Goal: Find specific page/section: Find specific page/section

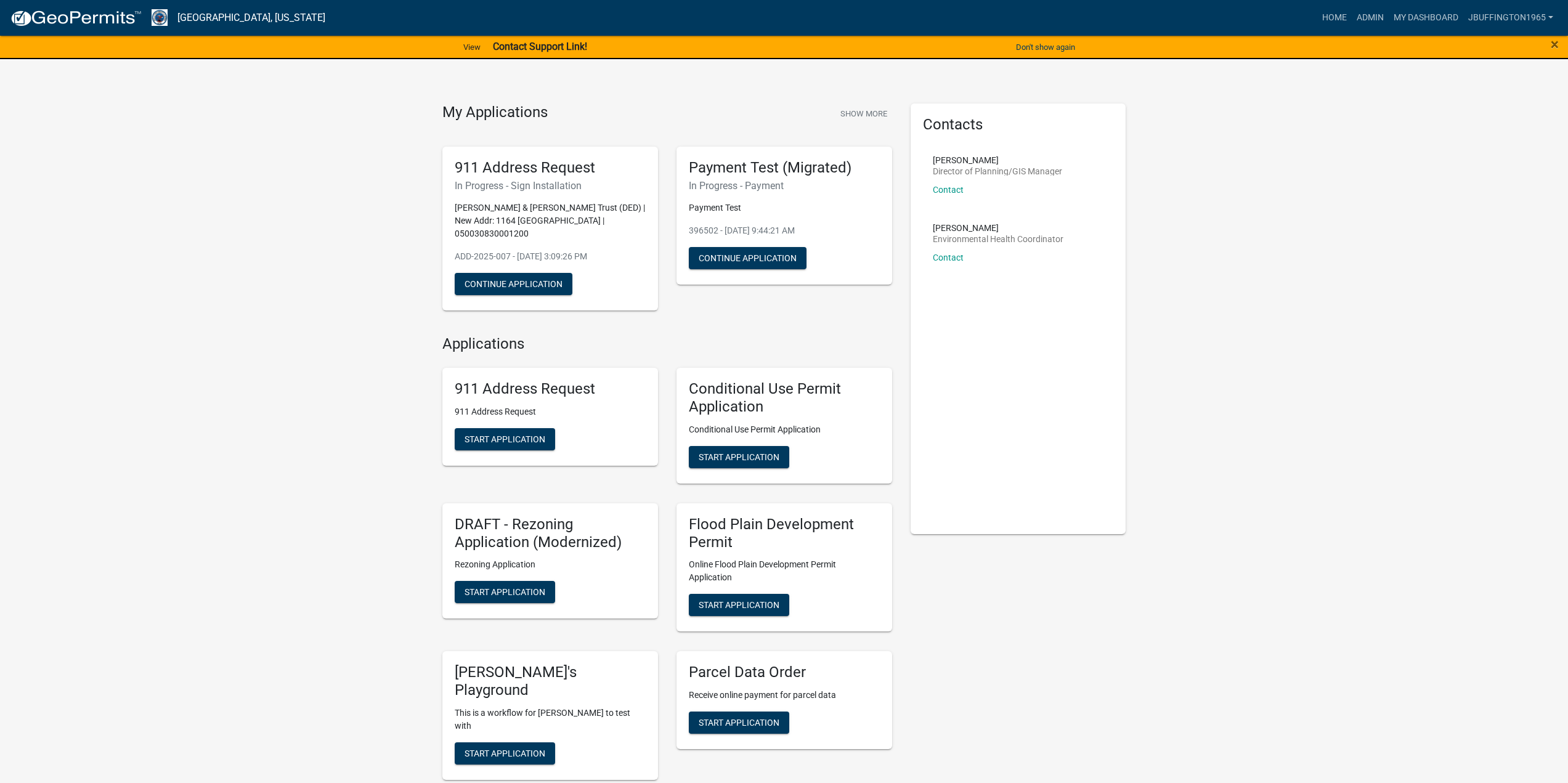
scroll to position [493, 0]
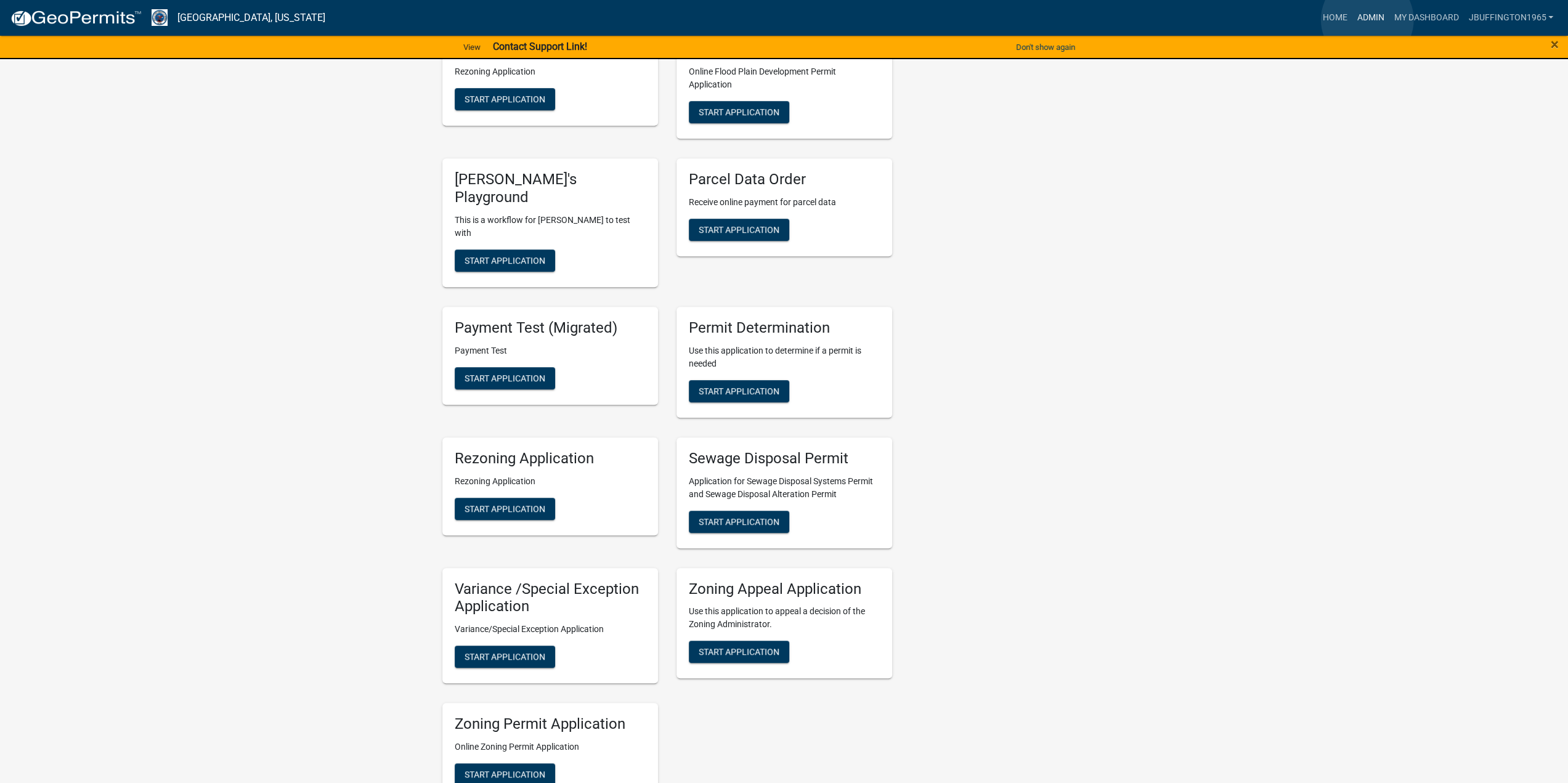
click at [1367, 20] on link "Admin" at bounding box center [1370, 18] width 37 height 24
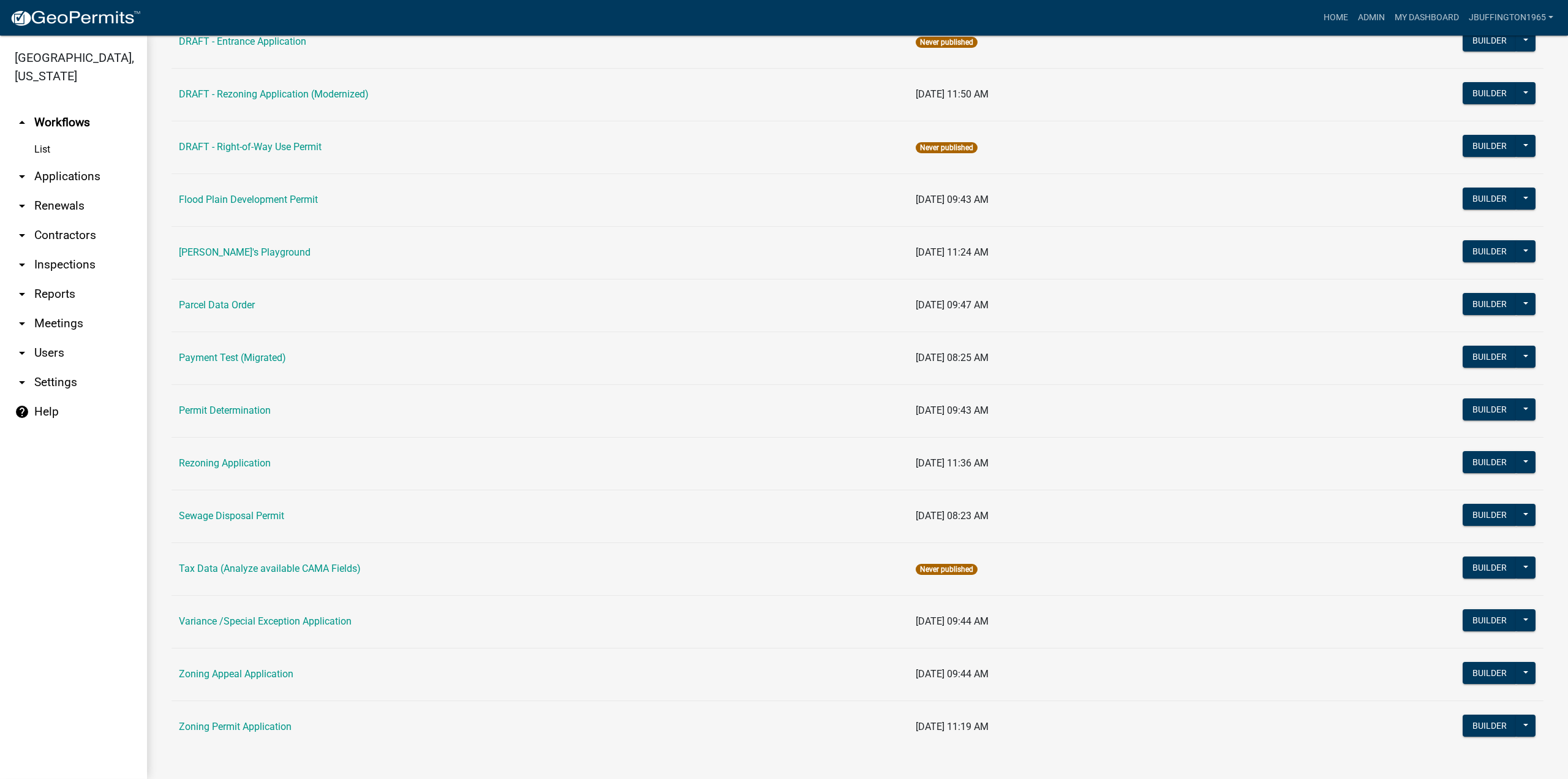
scroll to position [359, 0]
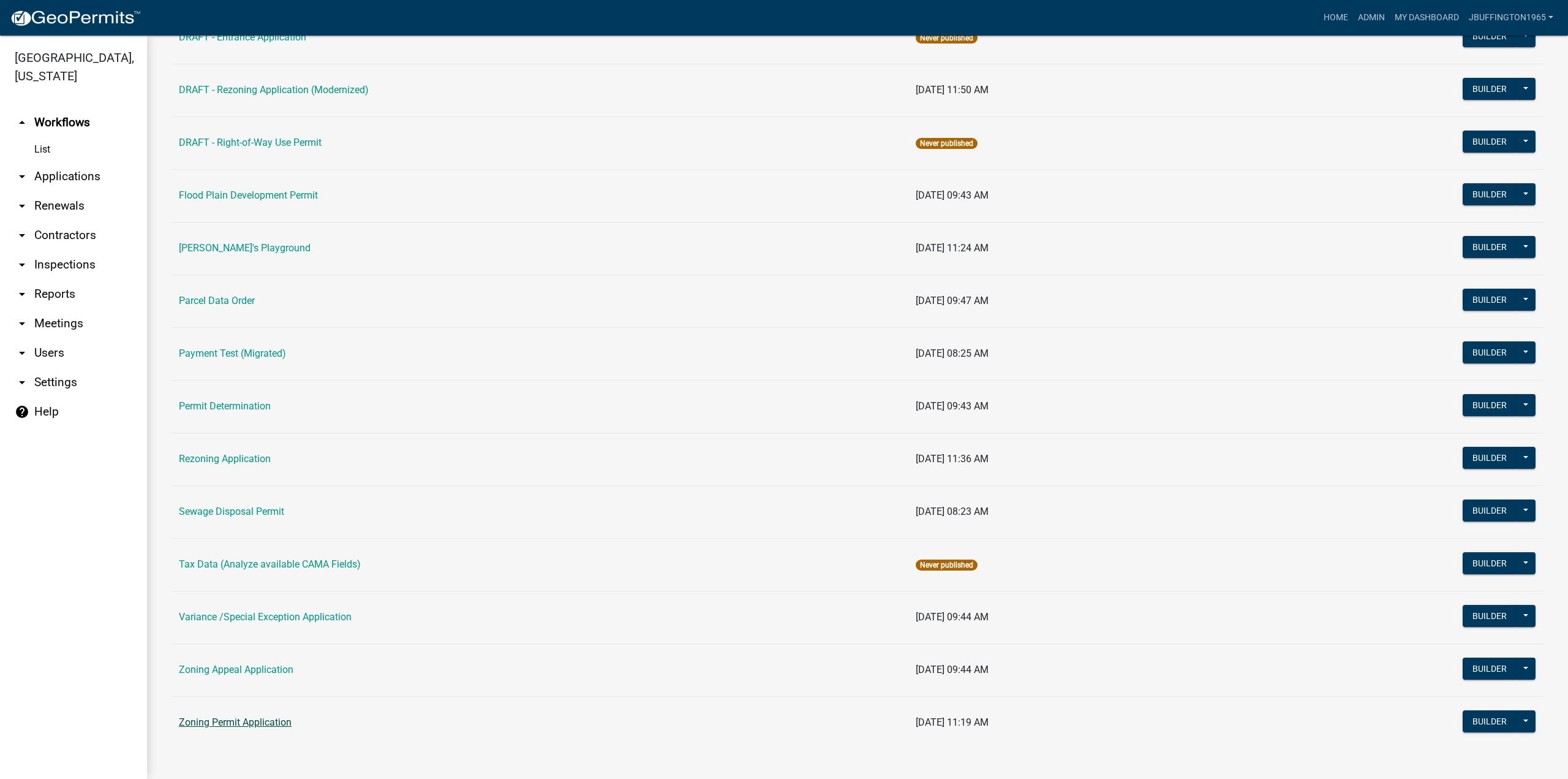
click at [231, 718] on link "Zoning Permit Application" at bounding box center [235, 722] width 113 height 11
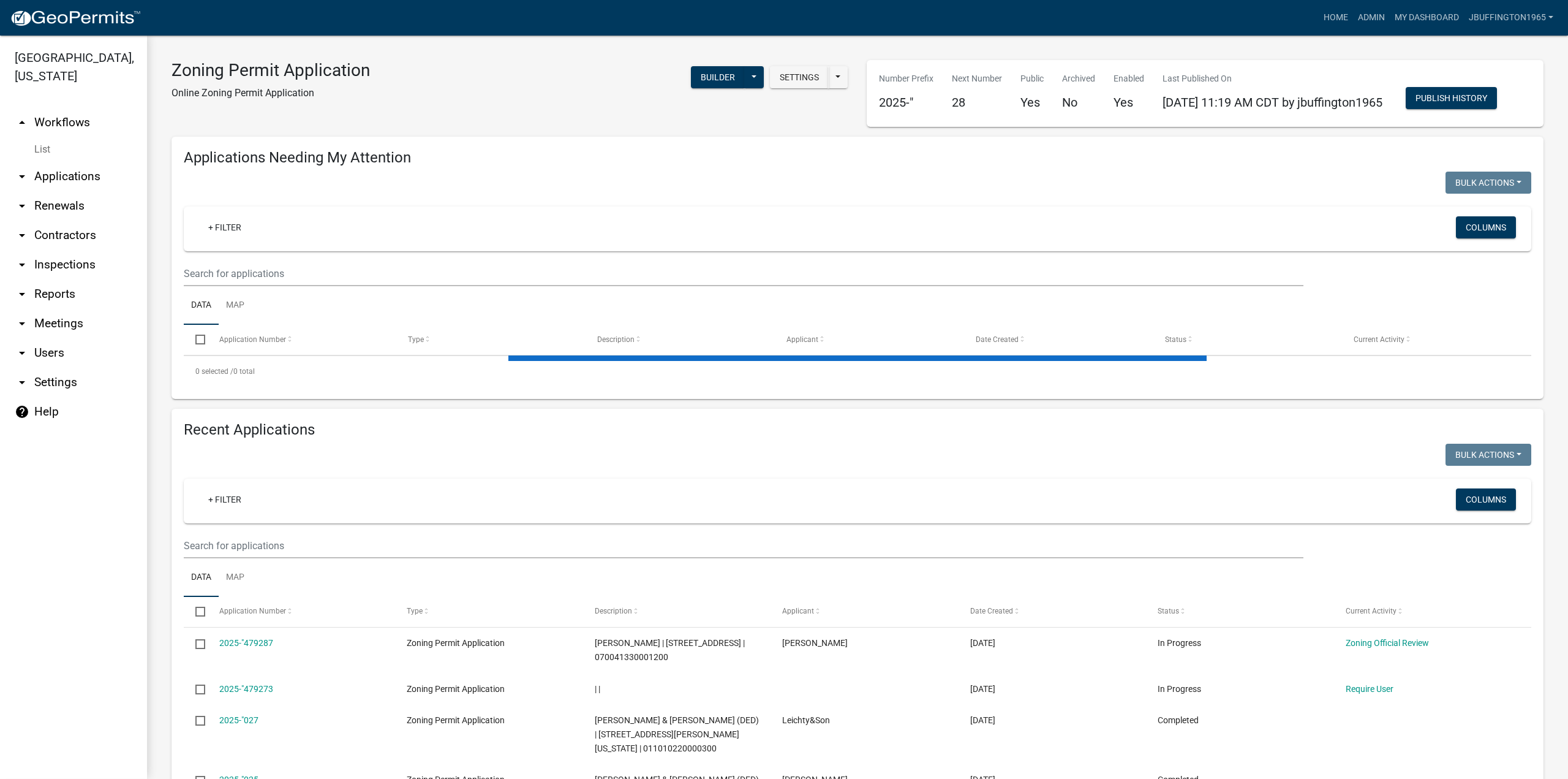
click at [229, 242] on div "+ Filter" at bounding box center [634, 229] width 891 height 25
click at [224, 238] on link "+ Filter" at bounding box center [225, 227] width 52 height 22
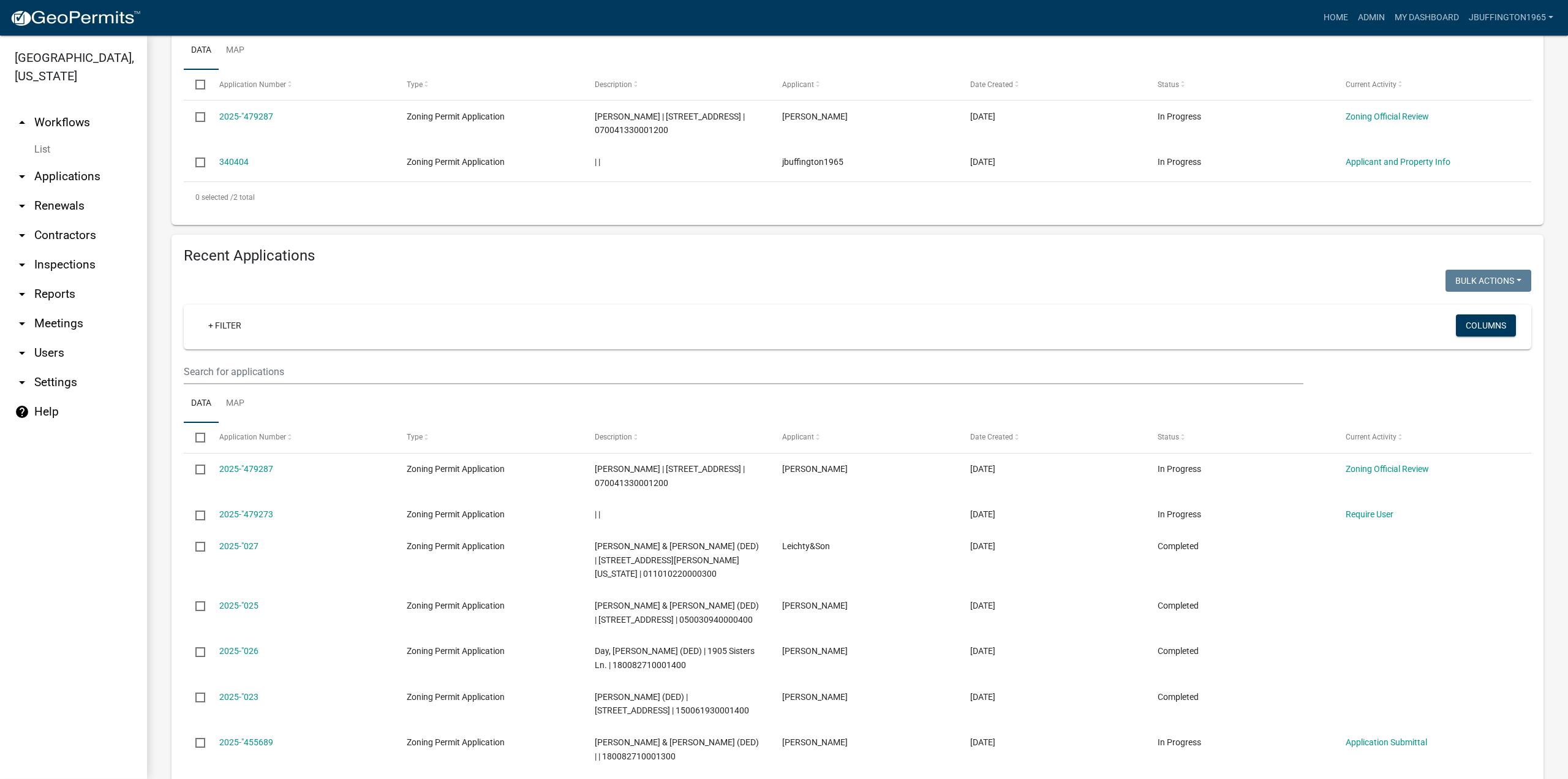
scroll to position [306, 0]
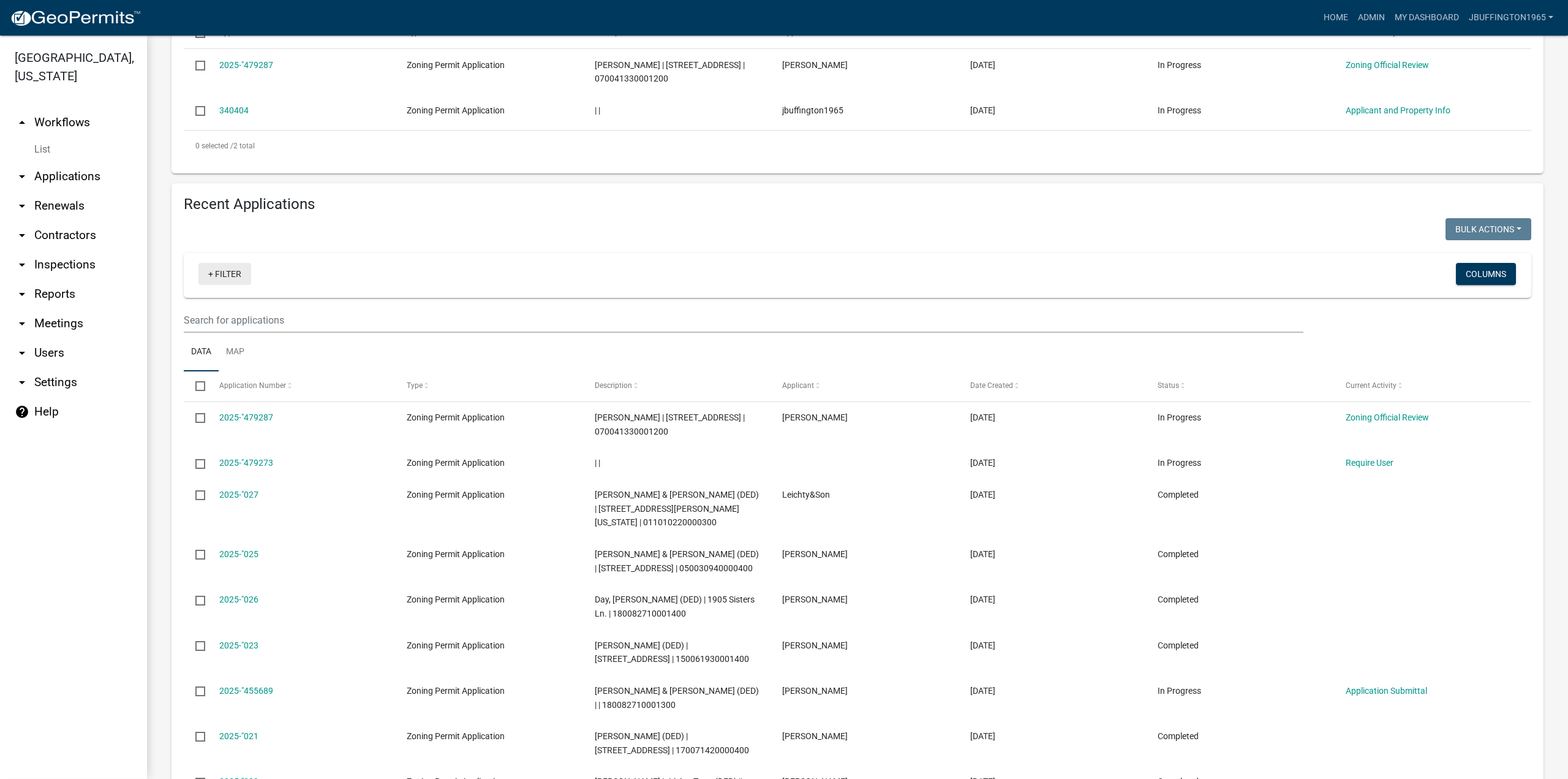
click at [225, 285] on link "+ Filter" at bounding box center [225, 274] width 52 height 22
click at [211, 347] on input "text" at bounding box center [227, 346] width 112 height 25
type input "[PERSON_NAME]"
click at [218, 348] on input "[PERSON_NAME]" at bounding box center [227, 346] width 112 height 25
click at [243, 371] on div "[PERSON_NAME]" at bounding box center [227, 352] width 127 height 44
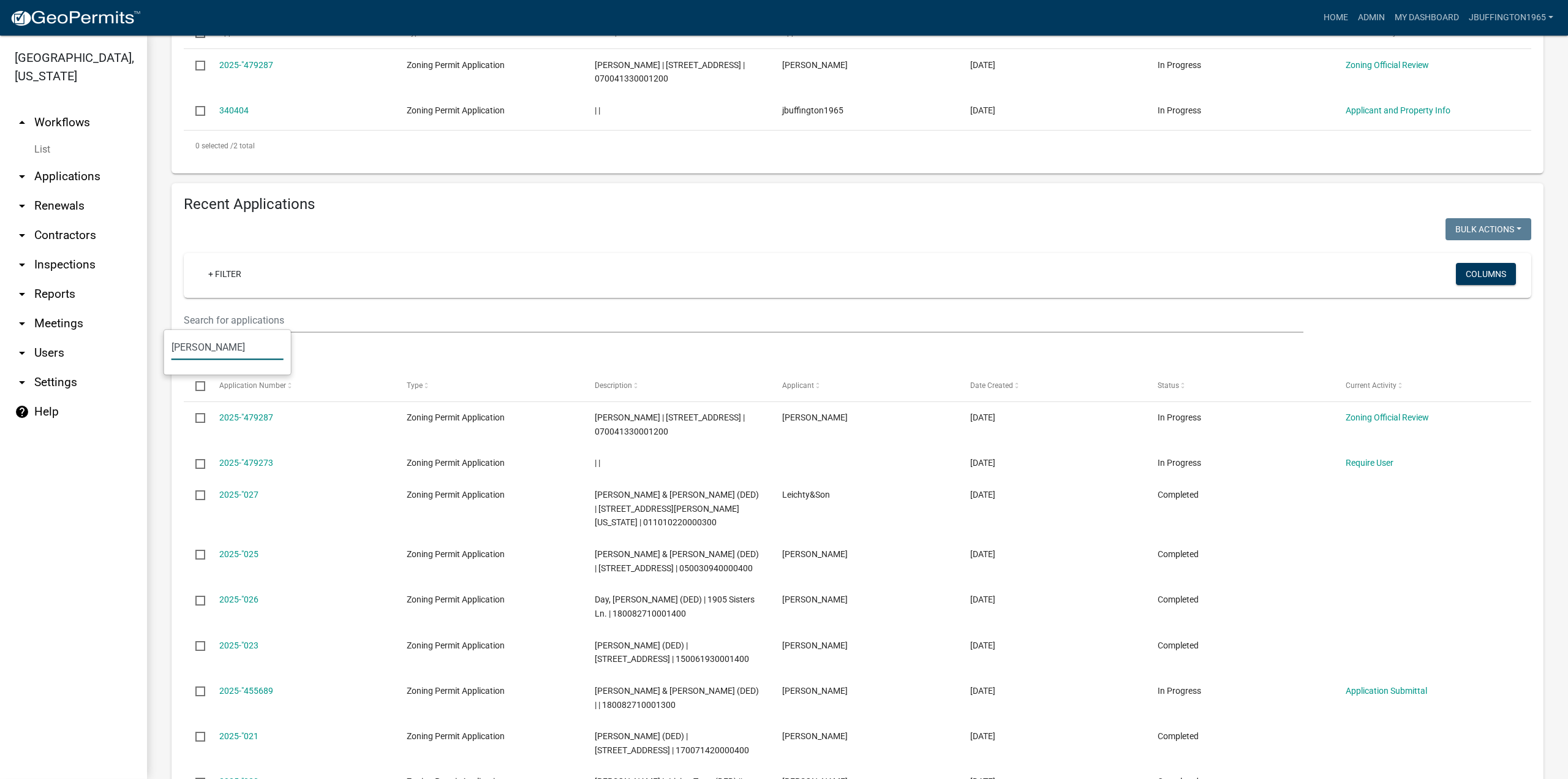
click at [239, 355] on input "[PERSON_NAME]" at bounding box center [227, 346] width 112 height 25
click at [236, 285] on link "+ Filter" at bounding box center [225, 274] width 52 height 22
click at [224, 338] on input "[PERSON_NAME]" at bounding box center [227, 346] width 112 height 25
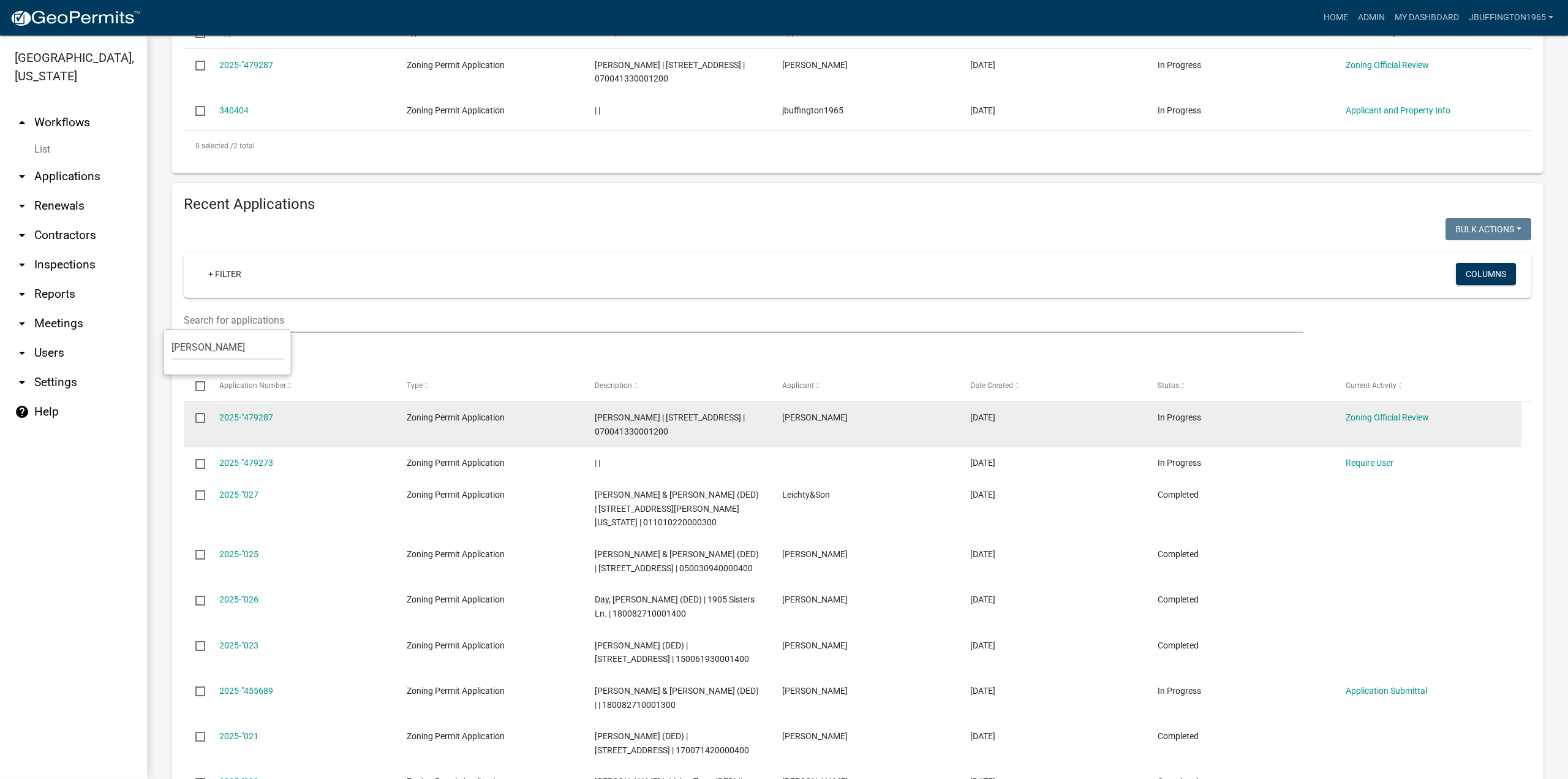
click at [354, 447] on datatable-body-cell "2025-"479287" at bounding box center [301, 424] width 188 height 45
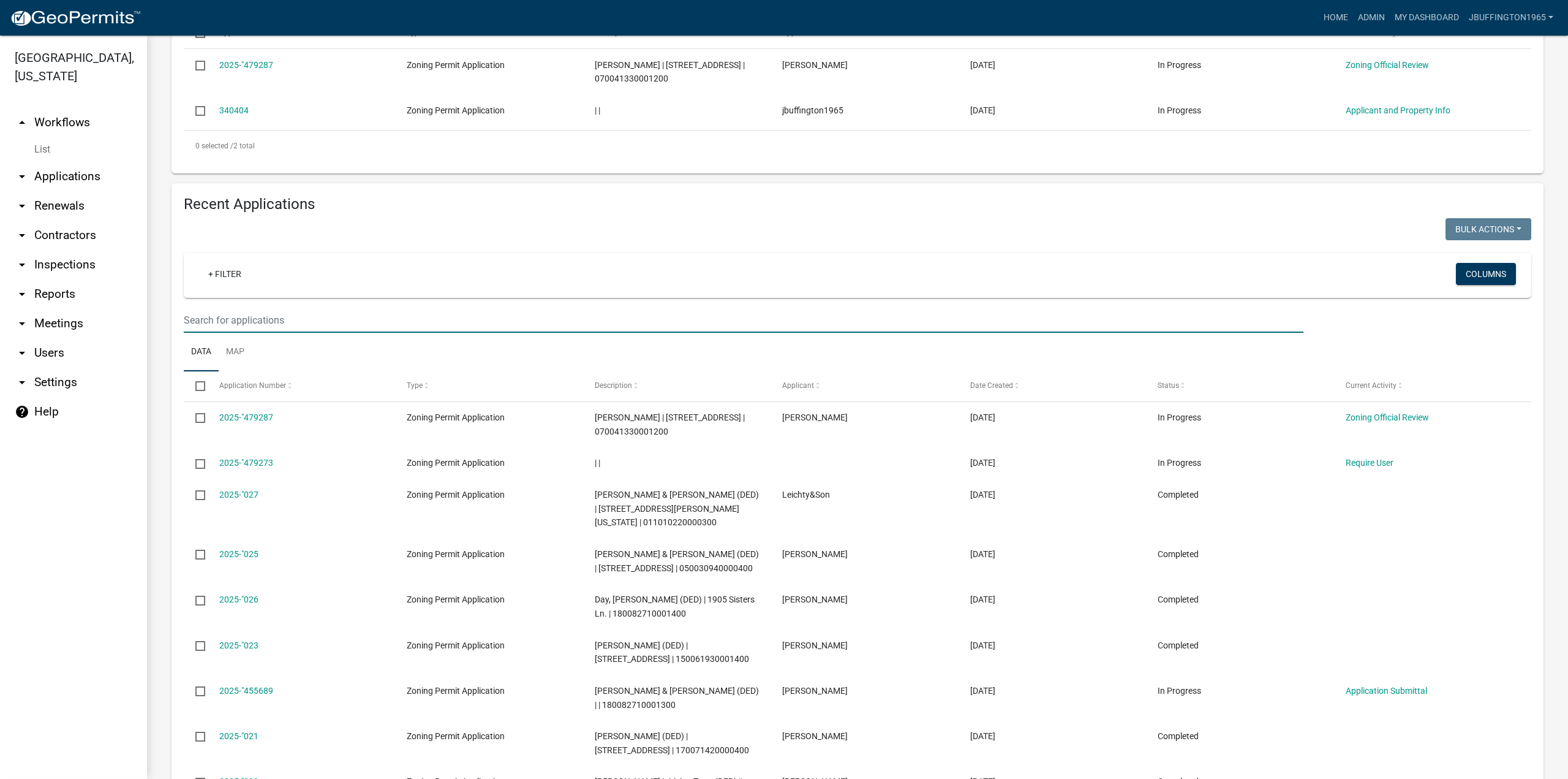
click at [323, 333] on input "text" at bounding box center [743, 320] width 1120 height 25
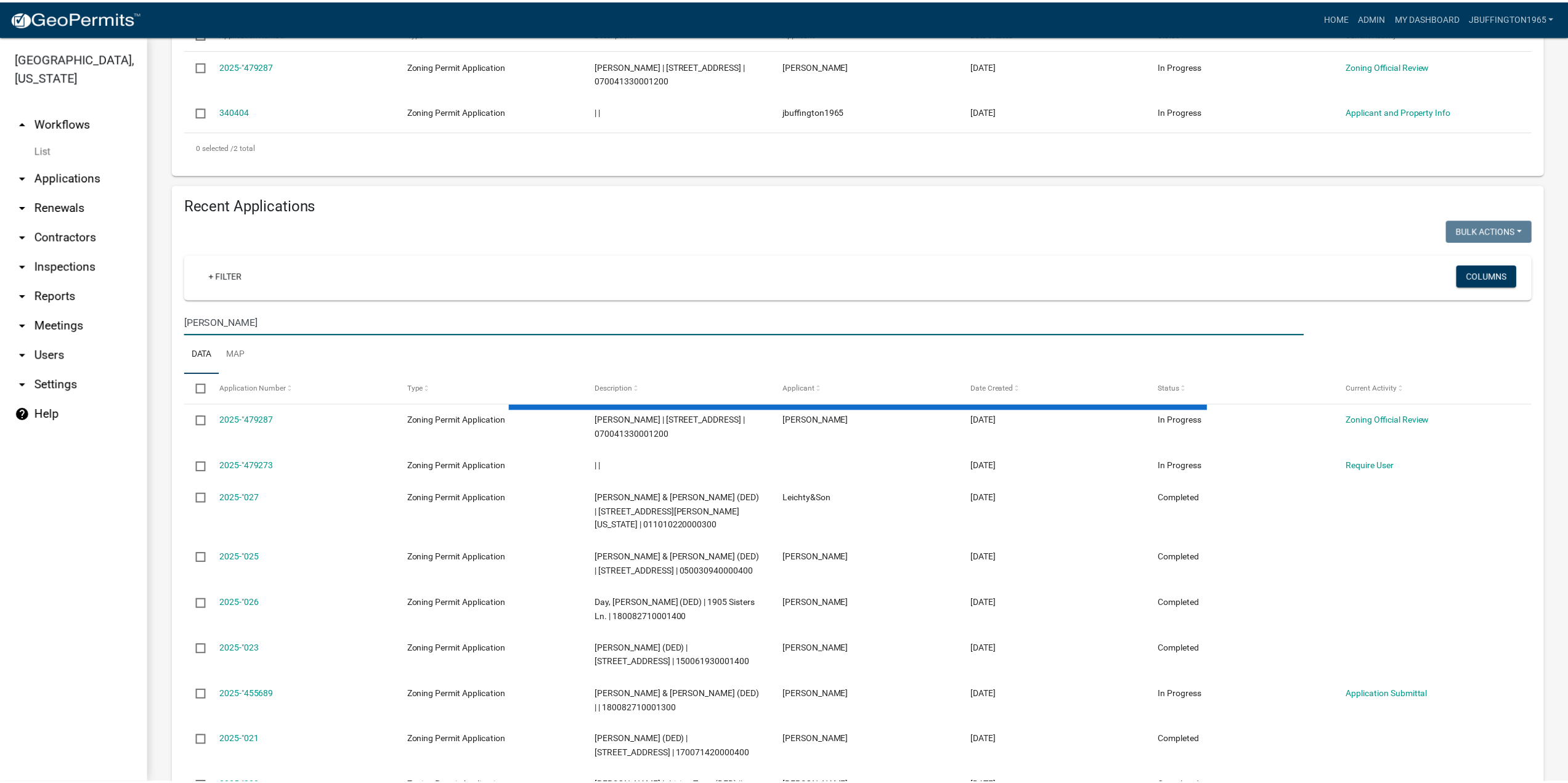
scroll to position [132, 0]
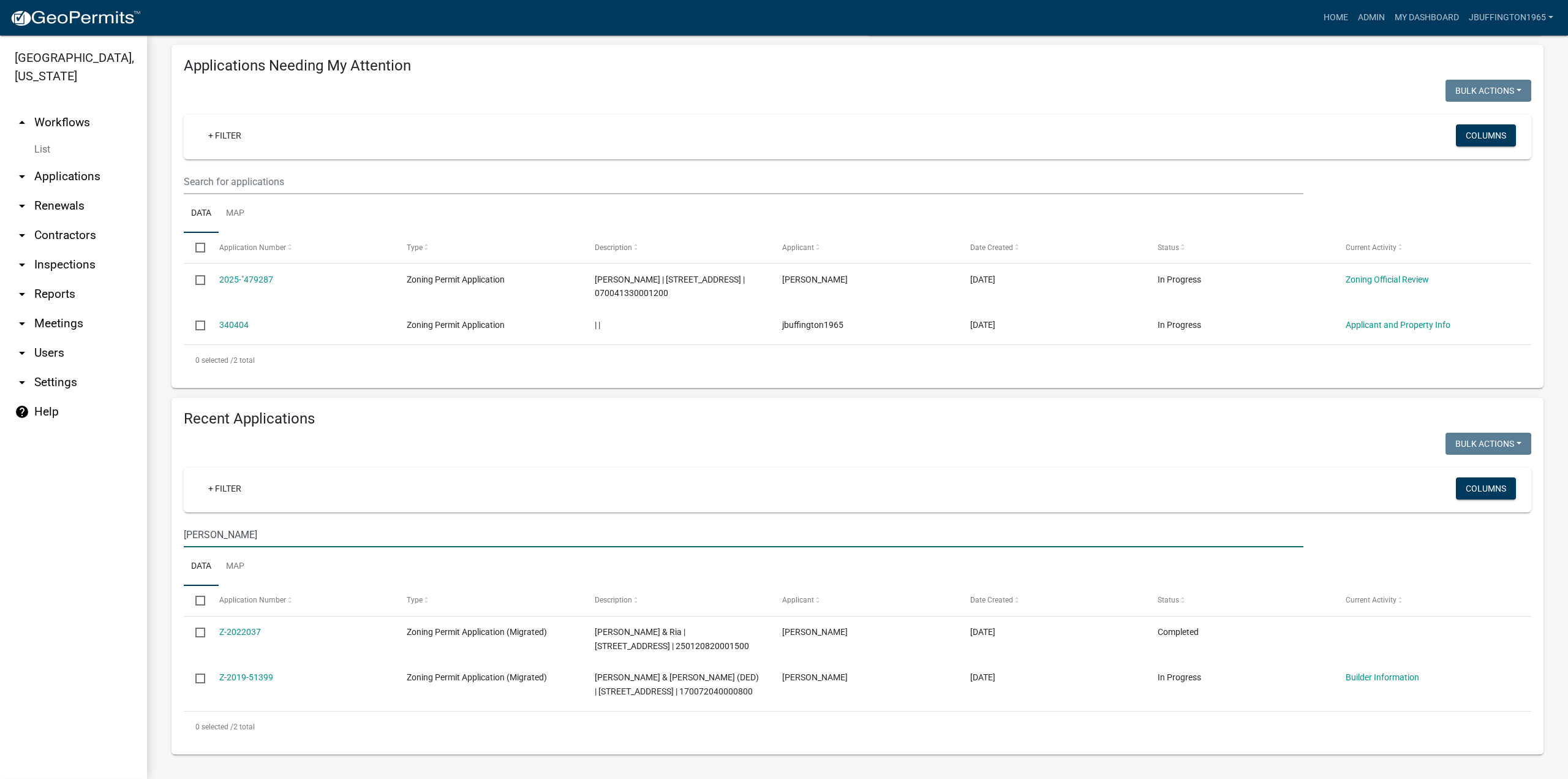
type input "[PERSON_NAME]"
click at [325, 357] on div "0 selected / 2 total" at bounding box center [857, 361] width 1347 height 31
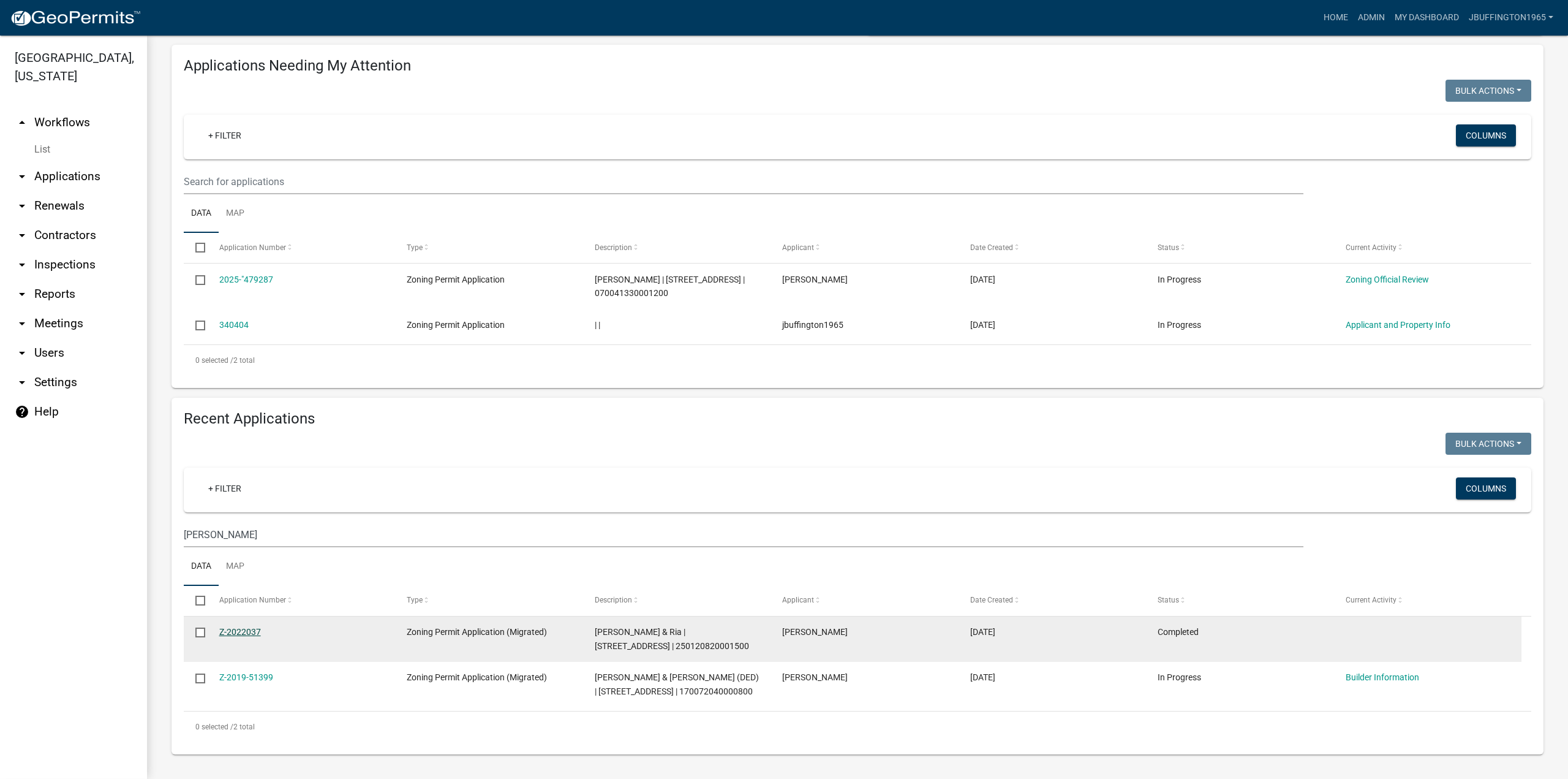
click at [240, 633] on link "Z-2022037" at bounding box center [240, 632] width 42 height 10
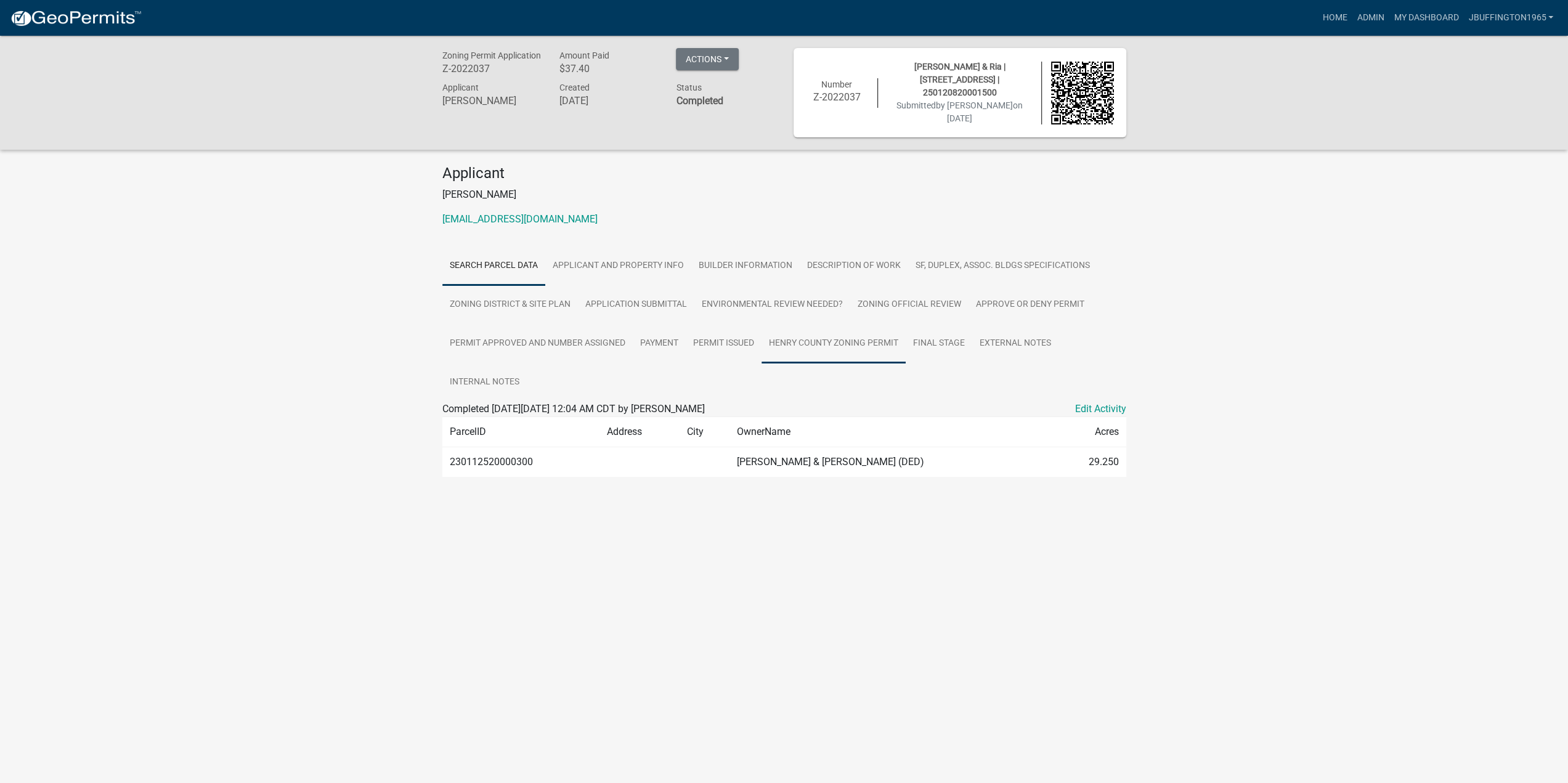
click at [851, 343] on link "Henry County Zoning Permit" at bounding box center [833, 343] width 144 height 39
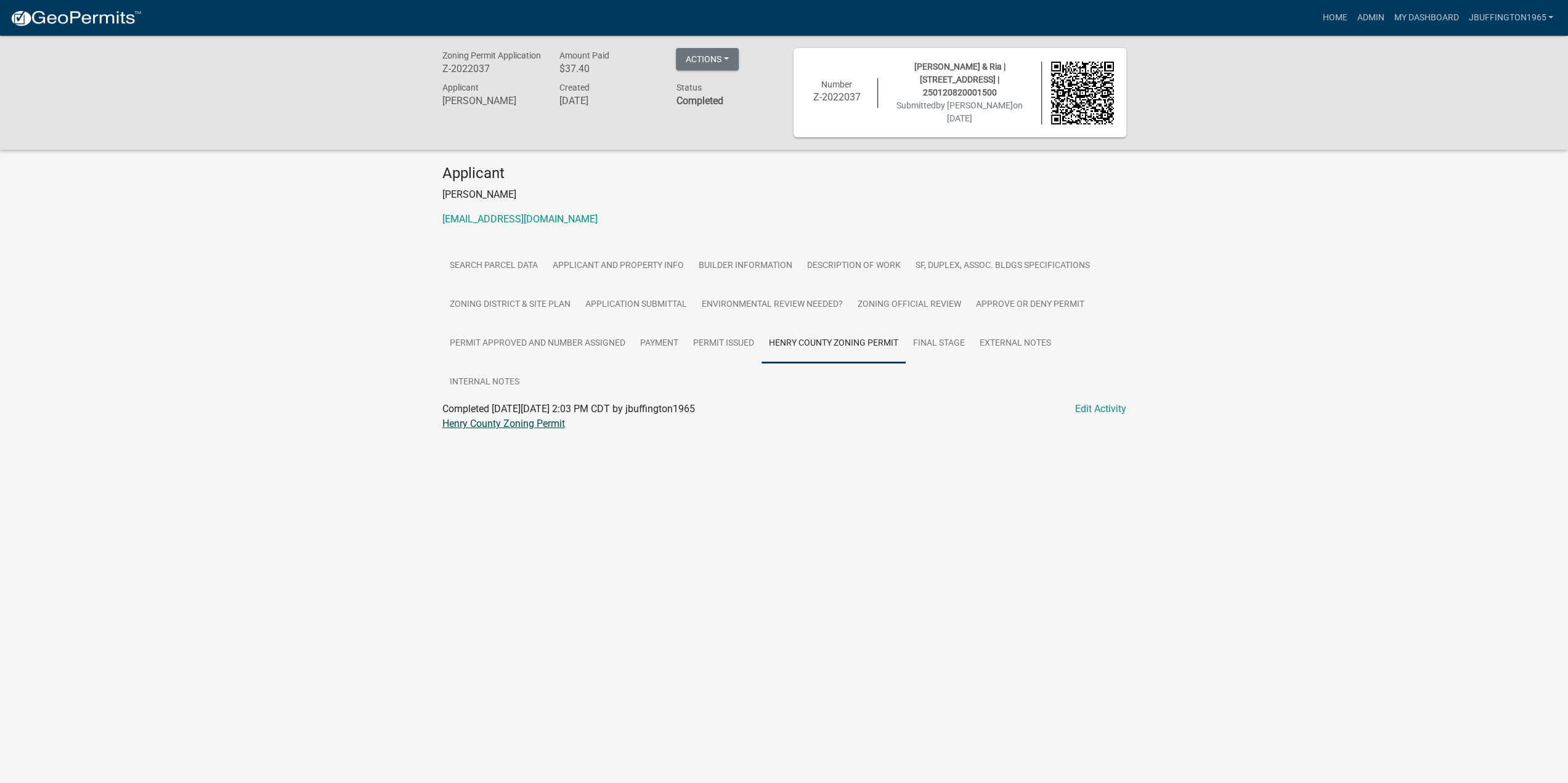
click at [514, 425] on link "Henry County Zoning Permit" at bounding box center [503, 423] width 122 height 11
